Goal: Task Accomplishment & Management: Manage account settings

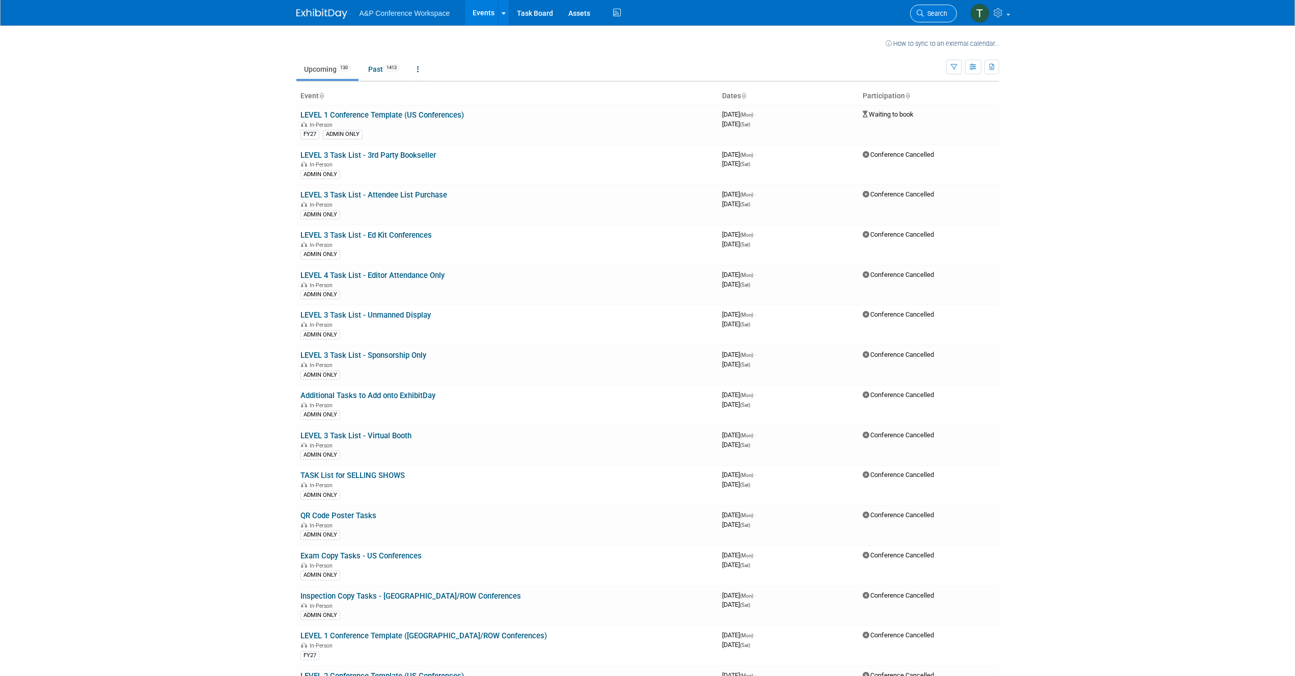
click at [917, 17] on link "Search" at bounding box center [933, 14] width 47 height 18
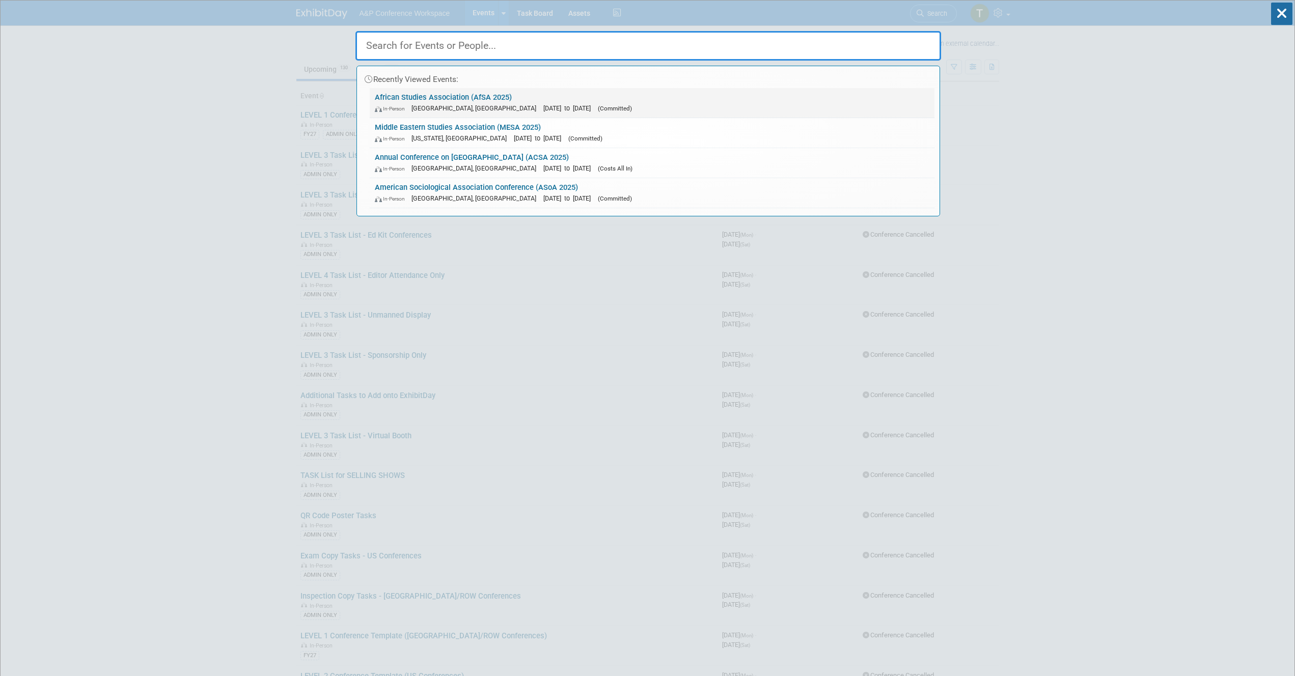
click at [466, 91] on link "African Studies Association (AfSA 2025) In-Person Atlanta, GA Nov 20, 2025 to N…" at bounding box center [652, 103] width 565 height 30
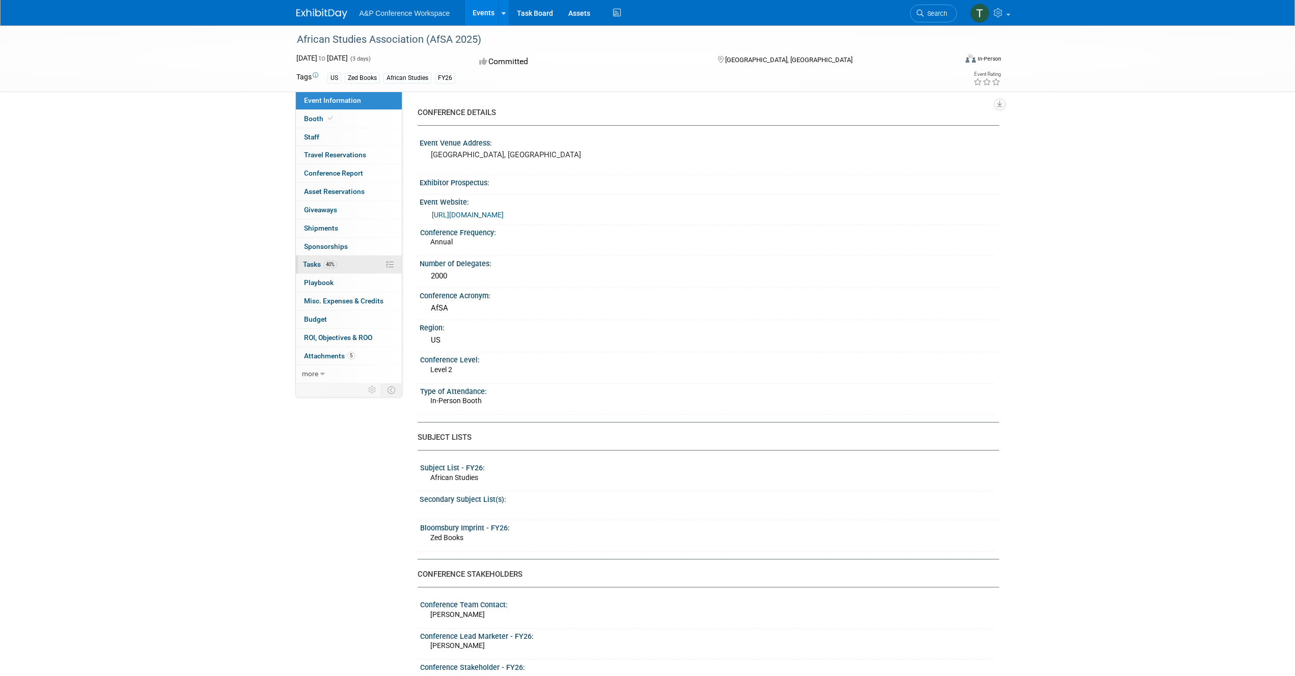
click at [318, 266] on span "Tasks 40%" at bounding box center [320, 264] width 34 height 8
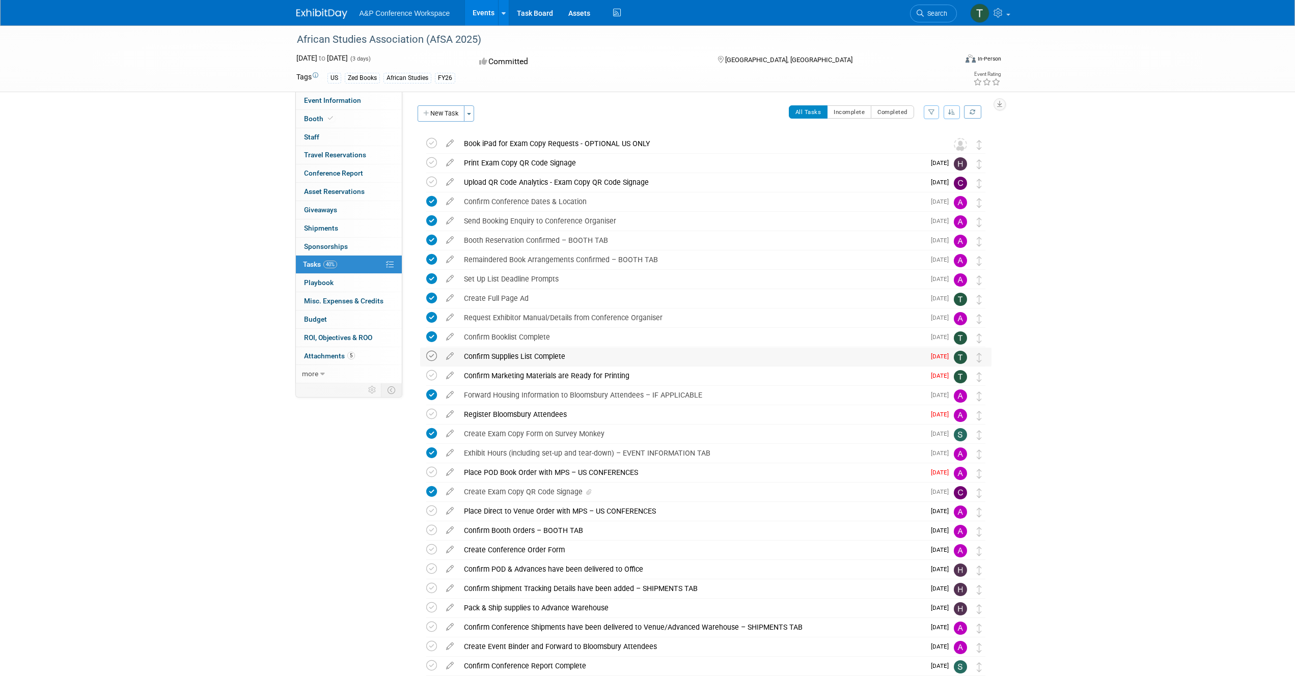
click at [434, 354] on icon at bounding box center [431, 356] width 11 height 11
click at [431, 373] on icon at bounding box center [431, 375] width 11 height 11
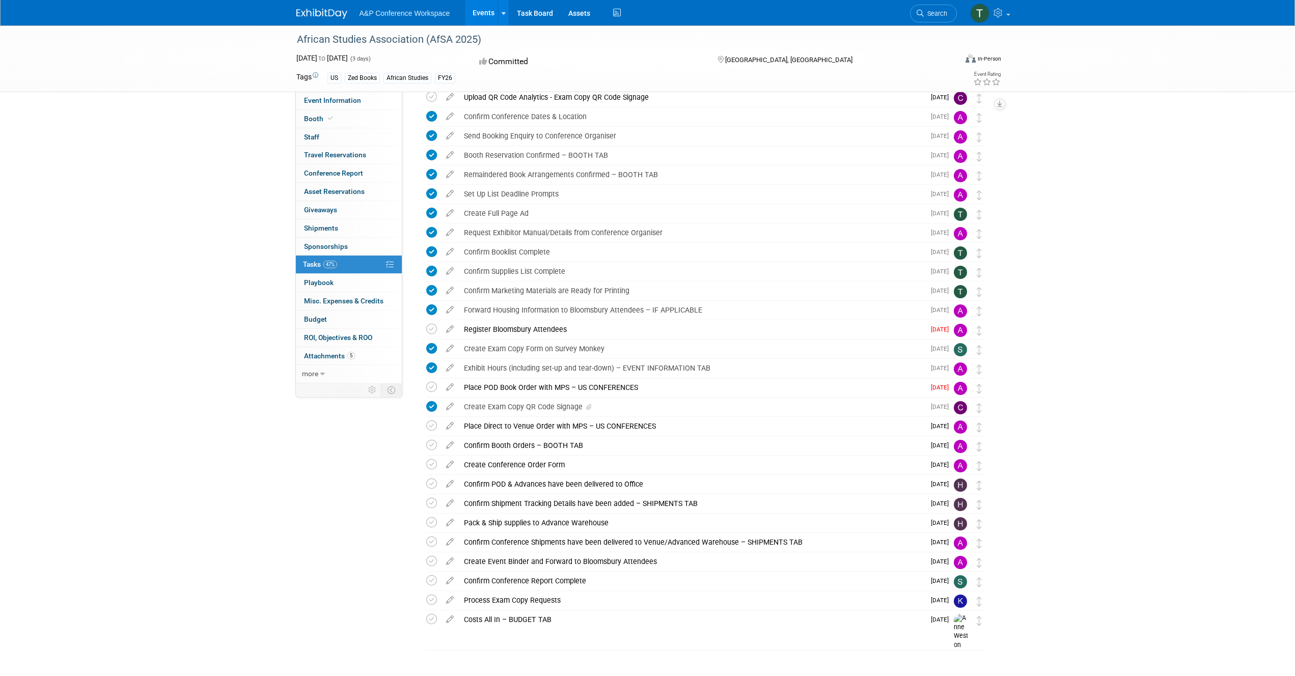
scroll to position [96, 0]
